Goal: Task Accomplishment & Management: Manage account settings

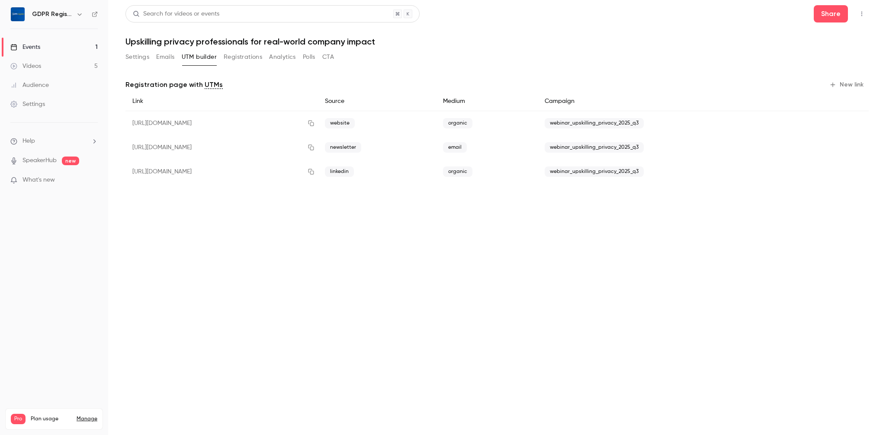
click at [236, 58] on button "Registrations" at bounding box center [243, 57] width 38 height 14
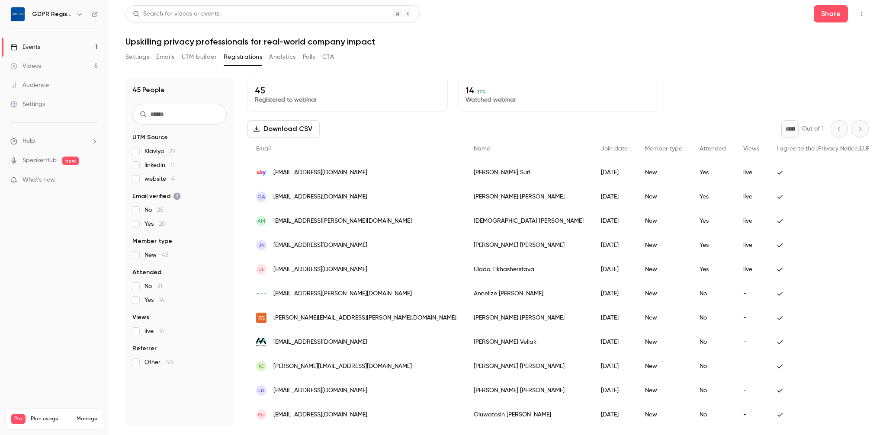
click at [419, 42] on h1 "Upskilling privacy professionals for real-world company impact" at bounding box center [496, 41] width 743 height 10
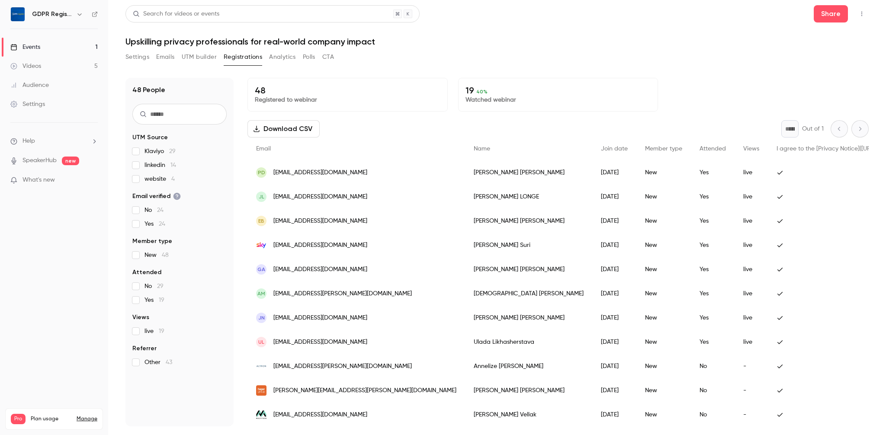
click at [280, 58] on button "Analytics" at bounding box center [282, 57] width 27 height 14
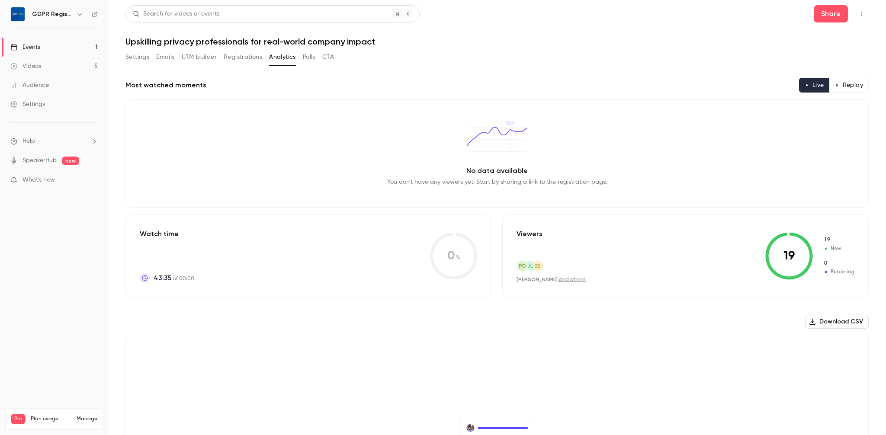
click at [249, 58] on button "Registrations" at bounding box center [243, 57] width 38 height 14
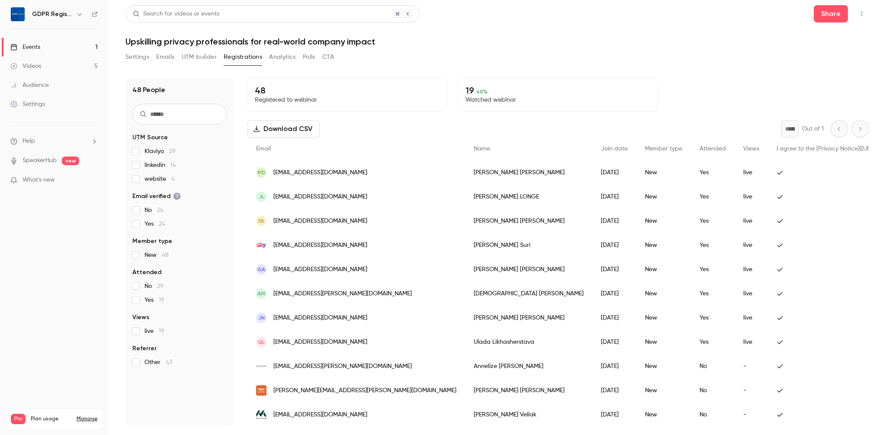
click at [425, 61] on div "Settings Emails UTM builder Registrations Analytics Polls CTA" at bounding box center [496, 58] width 743 height 17
click at [542, 43] on h1 "Upskilling privacy professionals for real-world company impact" at bounding box center [496, 41] width 743 height 10
click at [177, 118] on input "text" at bounding box center [179, 114] width 94 height 21
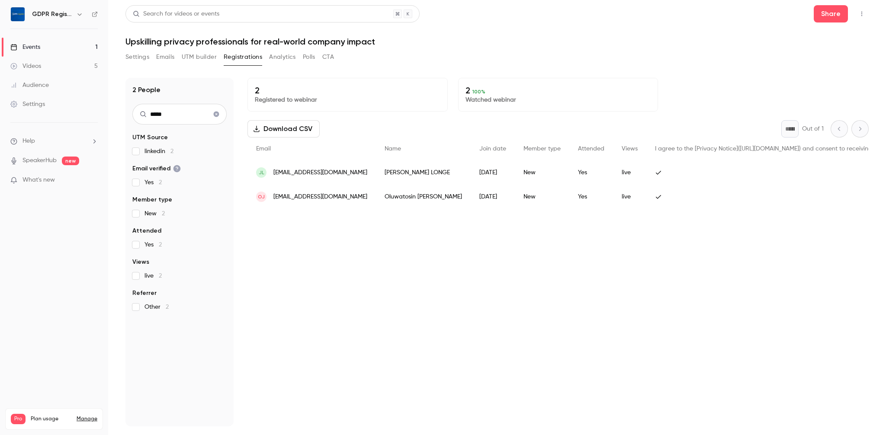
type input "*****"
click at [569, 51] on div "Settings Emails UTM builder Registrations Analytics Polls CTA" at bounding box center [496, 58] width 743 height 17
click at [244, 56] on button "Registrations" at bounding box center [243, 57] width 38 height 14
click at [214, 112] on icon "Clear search" at bounding box center [217, 115] width 6 height 6
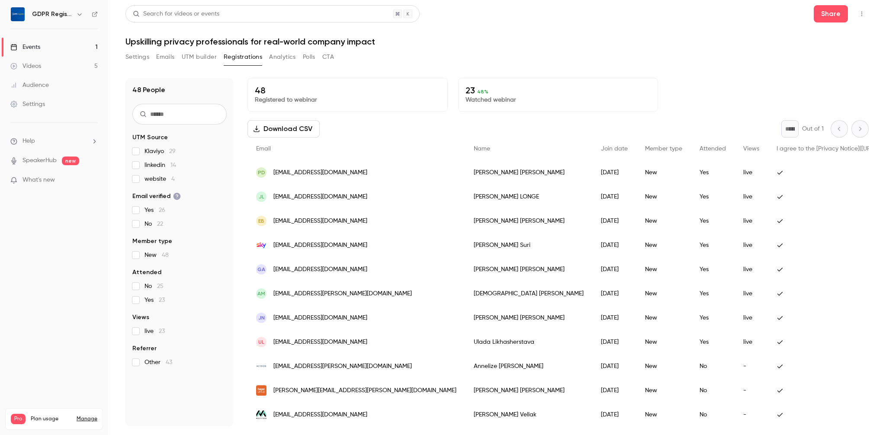
click at [283, 57] on button "Analytics" at bounding box center [282, 57] width 27 height 14
